Goal: Task Accomplishment & Management: Manage account settings

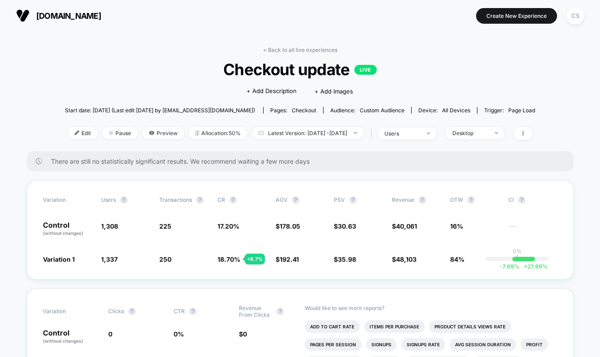
click at [484, 130] on div "Desktop" at bounding box center [470, 133] width 36 height 7
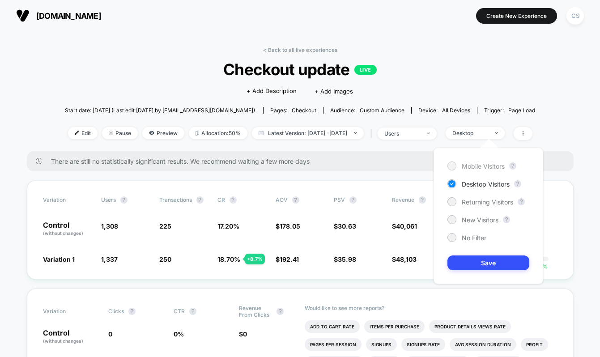
click at [488, 170] on span "Mobile Visitors" at bounding box center [483, 166] width 43 height 8
click at [497, 260] on button "Save" at bounding box center [489, 263] width 82 height 15
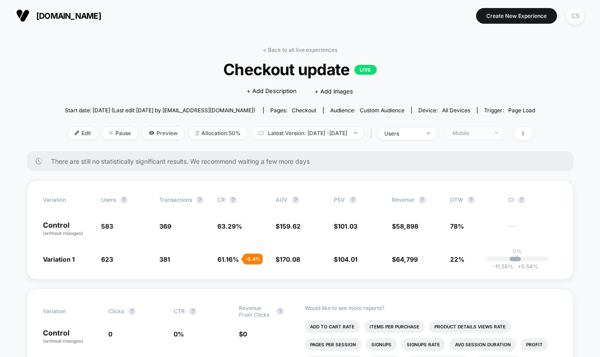
click at [480, 136] on span "Mobile" at bounding box center [475, 133] width 59 height 12
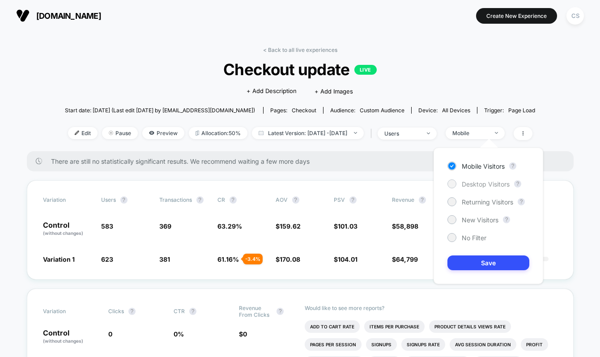
click at [472, 186] on span "Desktop Visitors" at bounding box center [486, 184] width 48 height 8
click at [498, 258] on button "Save" at bounding box center [489, 263] width 82 height 15
